Goal: Check status: Check status

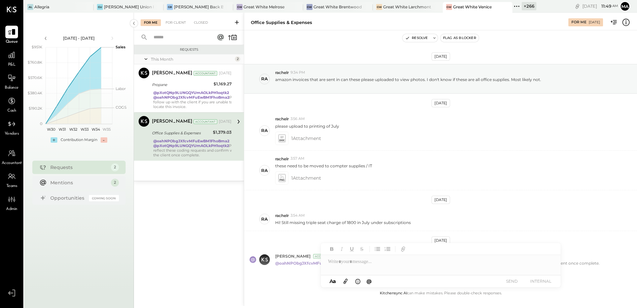
scroll to position [32, 0]
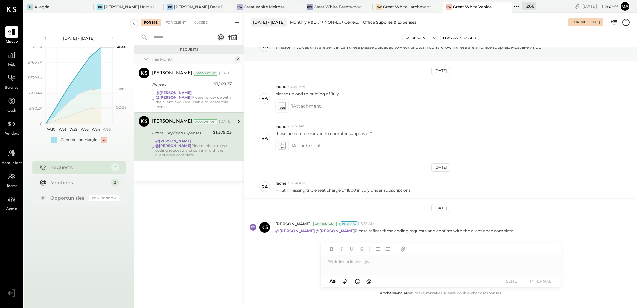
click at [430, 263] on div at bounding box center [441, 261] width 240 height 13
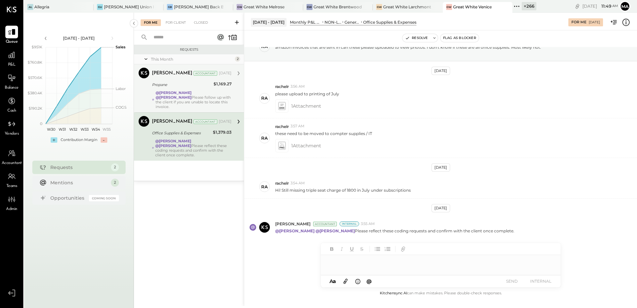
click at [193, 98] on div "@[PERSON_NAME] @[PERSON_NAME] Please follow up with the client if you are unabl…" at bounding box center [194, 99] width 76 height 19
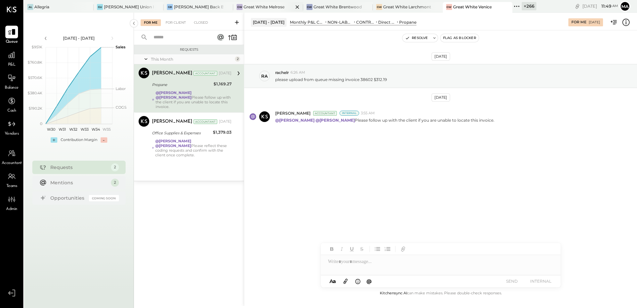
click at [280, 10] on div at bounding box center [291, 7] width 23 height 10
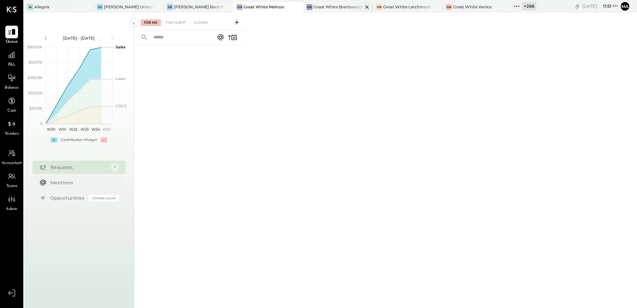
click at [322, 8] on div "Great White Brentwood" at bounding box center [337, 7] width 48 height 6
